Goal: Transaction & Acquisition: Obtain resource

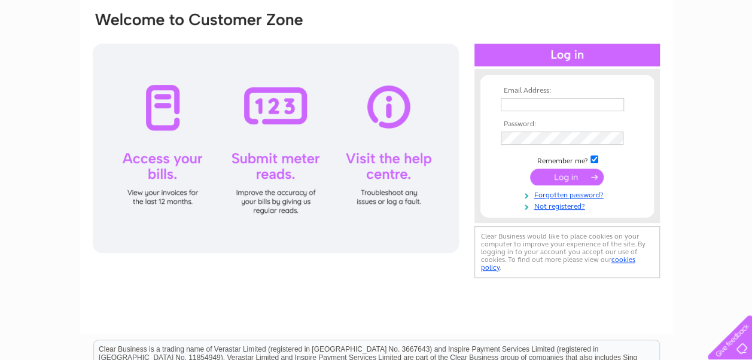
scroll to position [92, 0]
type input "[EMAIL_ADDRESS][DOMAIN_NAME]"
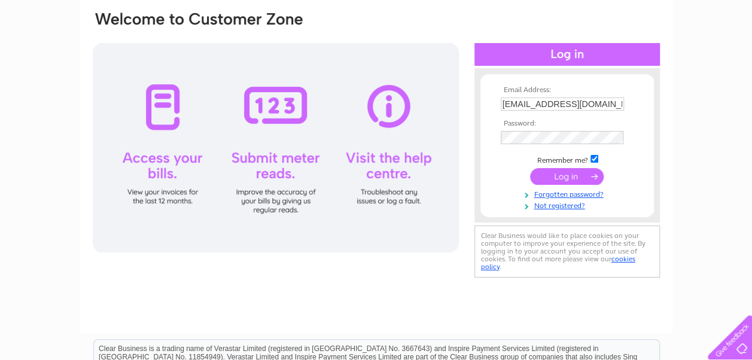
click at [561, 175] on input "submit" at bounding box center [567, 176] width 74 height 17
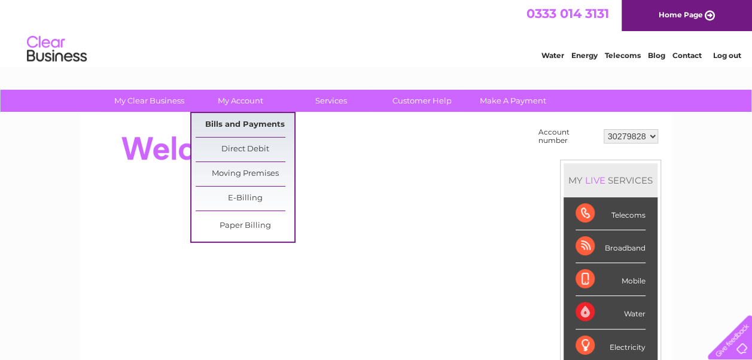
click at [232, 122] on link "Bills and Payments" at bounding box center [245, 125] width 99 height 24
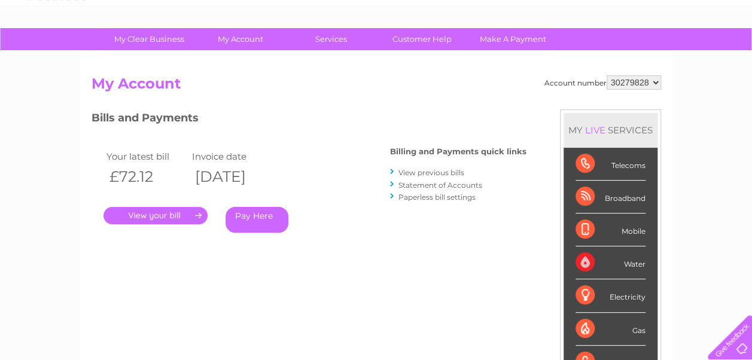
click at [159, 213] on link "." at bounding box center [156, 215] width 104 height 17
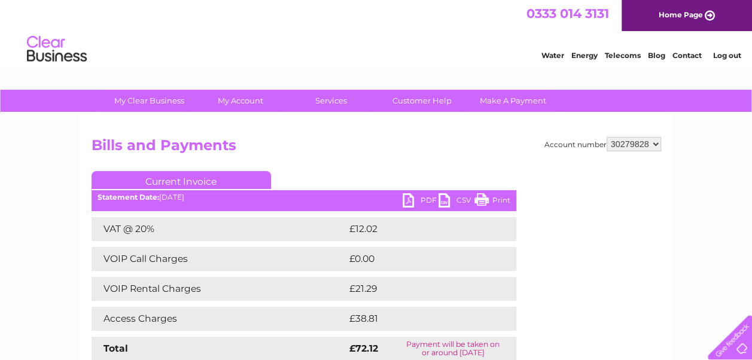
click at [426, 200] on link "PDF" at bounding box center [421, 201] width 36 height 17
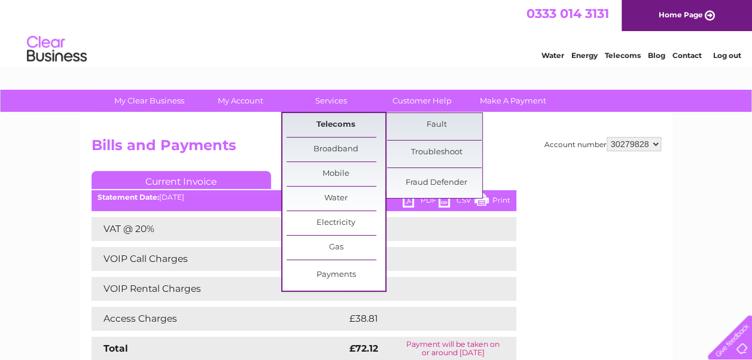
click at [333, 125] on link "Telecoms" at bounding box center [336, 125] width 99 height 24
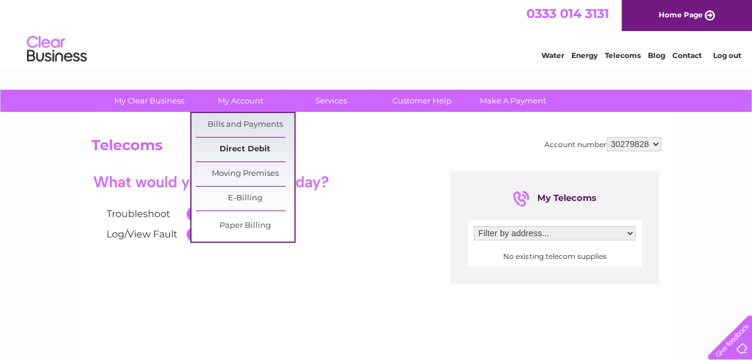
click at [241, 148] on link "Direct Debit" at bounding box center [245, 150] width 99 height 24
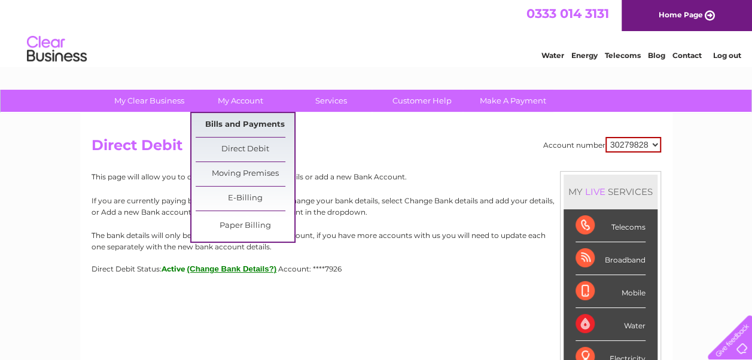
click at [243, 123] on link "Bills and Payments" at bounding box center [245, 125] width 99 height 24
click at [249, 122] on link "Bills and Payments" at bounding box center [245, 125] width 99 height 24
click at [232, 125] on link "Bills and Payments" at bounding box center [245, 125] width 99 height 24
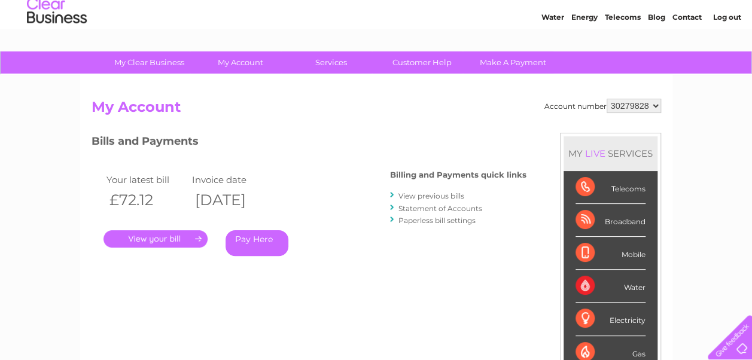
scroll to position [38, 0]
